Goal: Navigation & Orientation: Go to known website

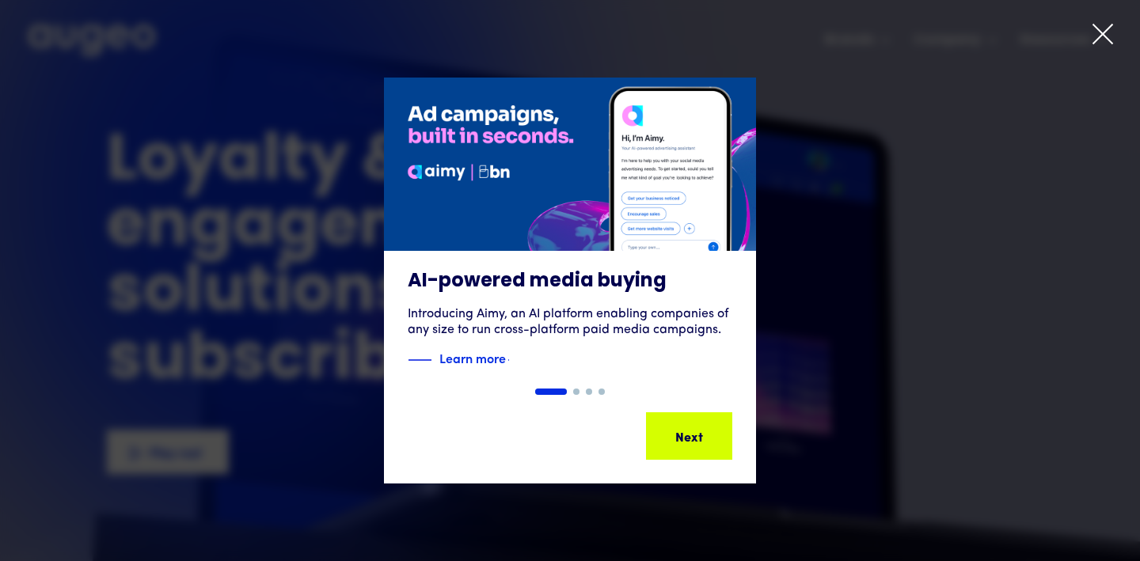
click at [1109, 26] on icon at bounding box center [1103, 34] width 19 height 19
